Goal: Check status: Check status

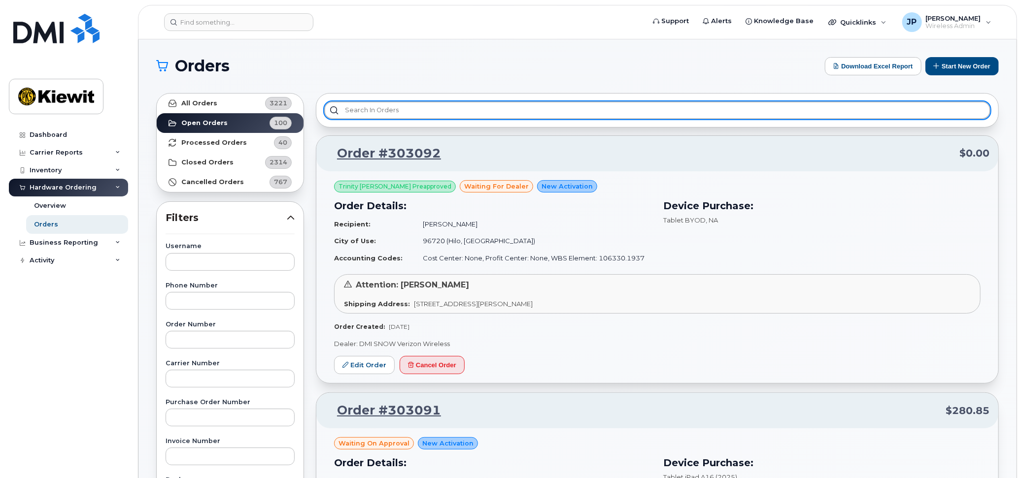
click at [401, 114] on input "text" at bounding box center [657, 110] width 666 height 18
paste input "356640118207904"
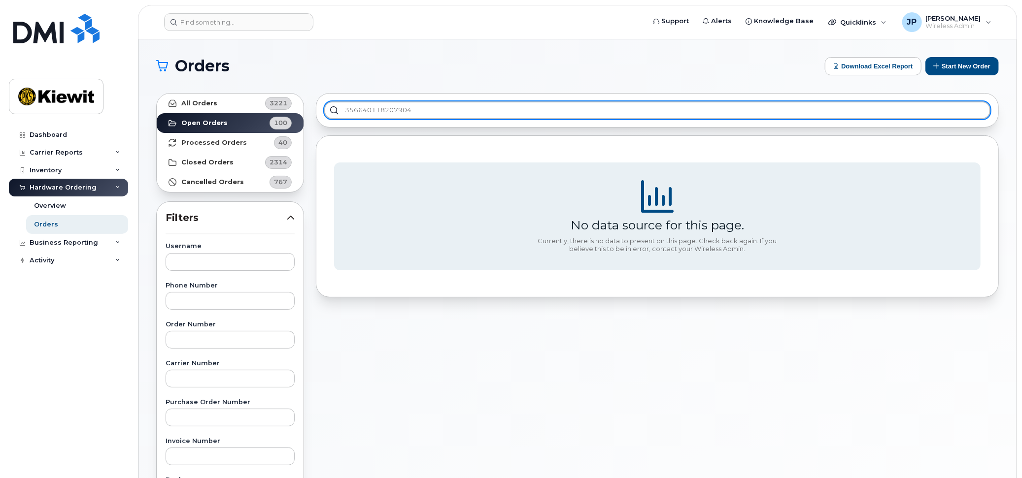
type input "356640118207904"
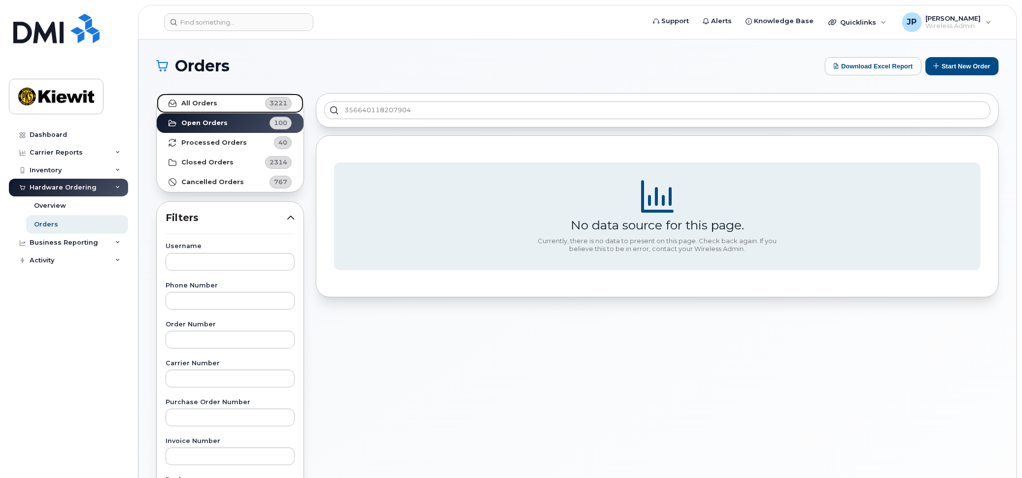
click at [202, 104] on strong "All Orders" at bounding box center [199, 103] width 36 height 8
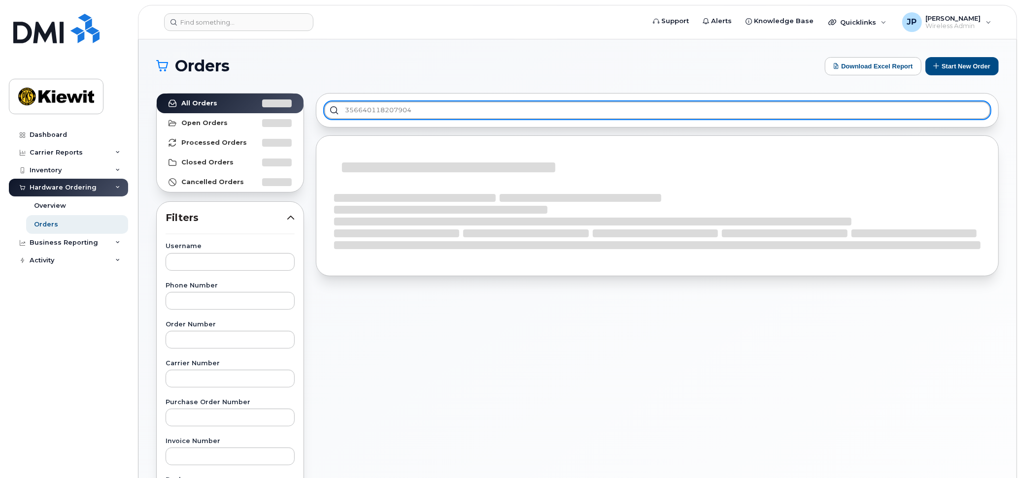
click at [447, 109] on input "356640118207904" at bounding box center [657, 110] width 666 height 18
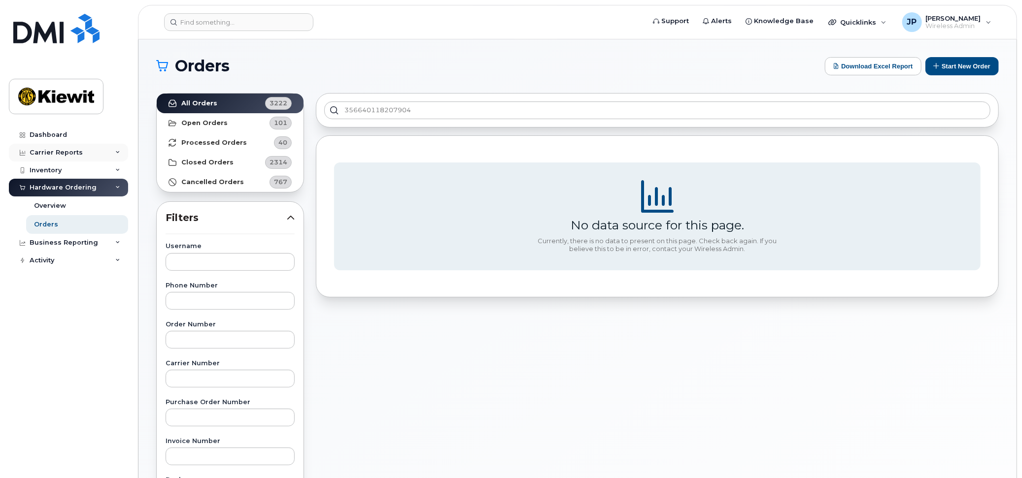
click at [44, 151] on div "Carrier Reports" at bounding box center [56, 153] width 53 height 8
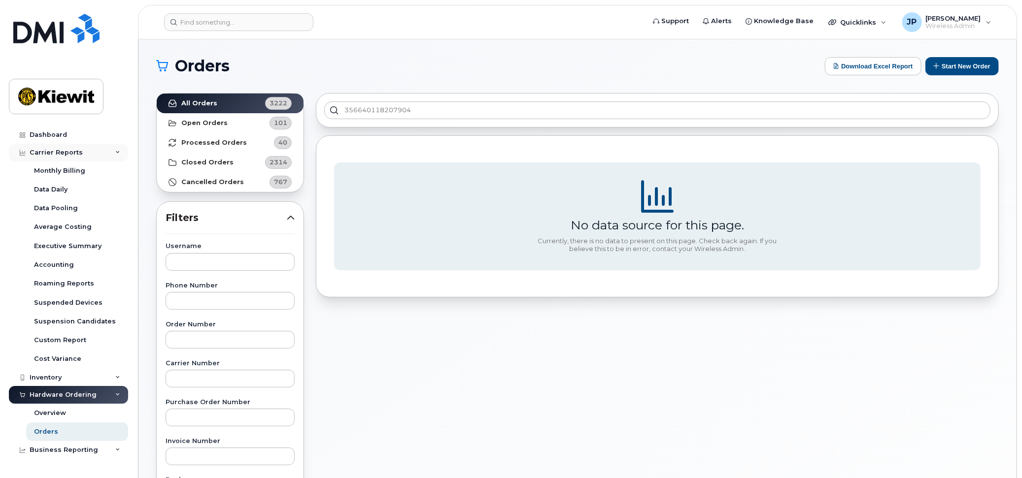
click at [44, 151] on div "Carrier Reports" at bounding box center [56, 153] width 53 height 8
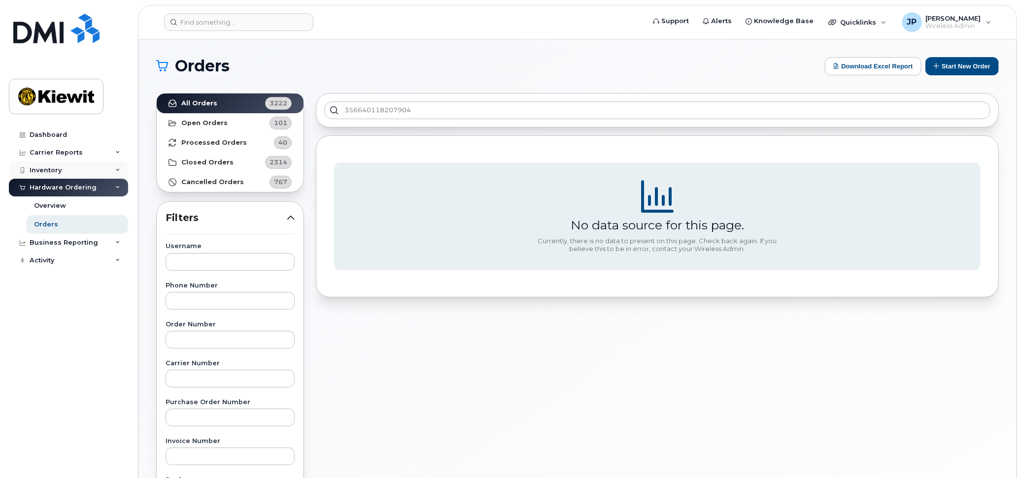
click at [59, 166] on div "Inventory" at bounding box center [46, 170] width 32 height 8
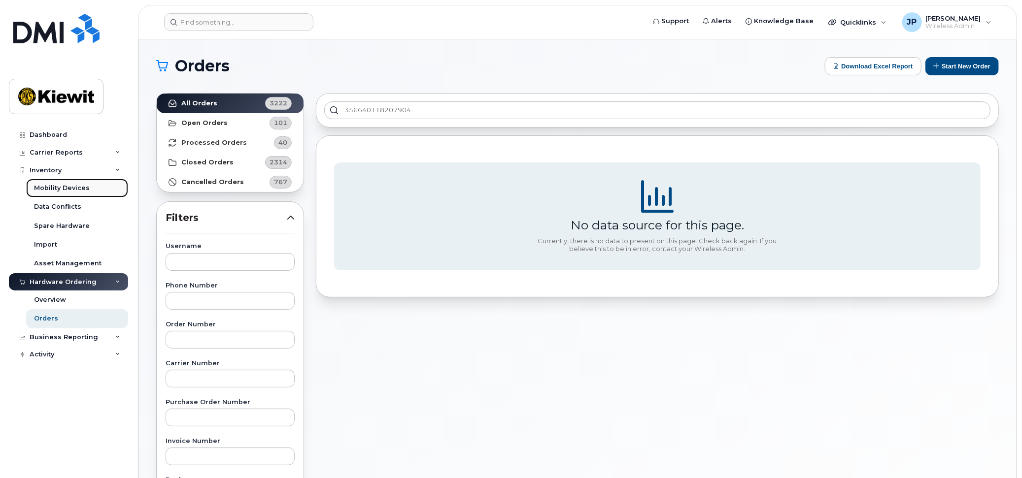
click at [61, 187] on div "Mobility Devices" at bounding box center [62, 188] width 56 height 9
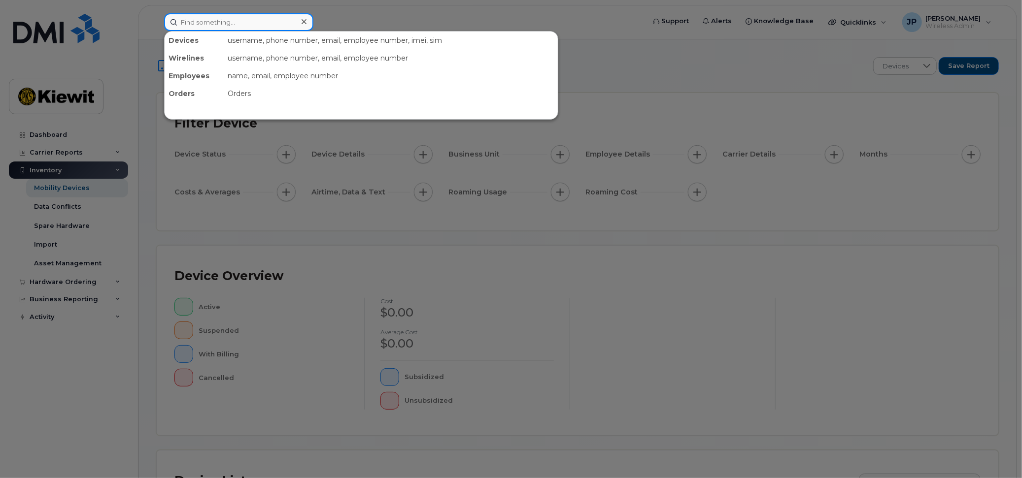
click at [236, 22] on input at bounding box center [238, 22] width 149 height 18
paste input "356640118207904"
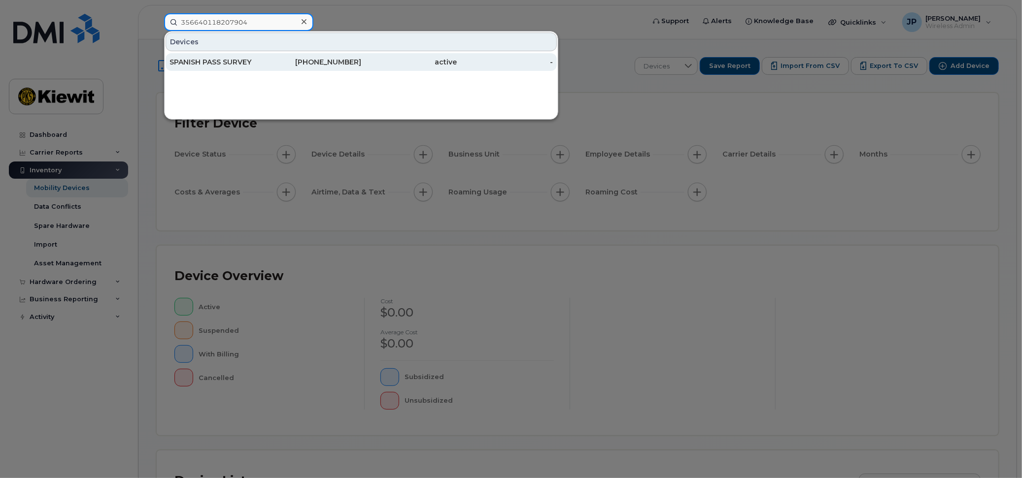
type input "356640118207904"
click at [238, 65] on div "SPANISH PASS SURVEY" at bounding box center [217, 62] width 96 height 10
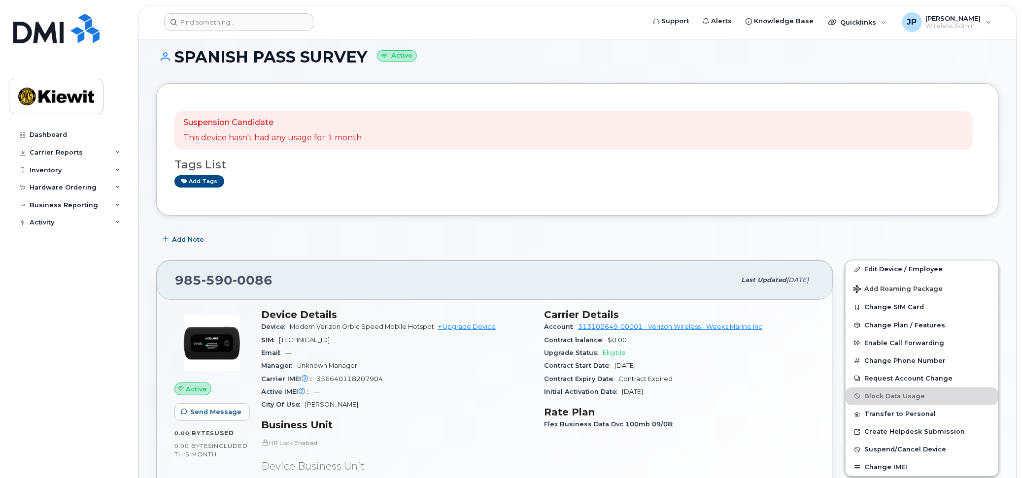
scroll to position [12, 0]
